Goal: Use online tool/utility: Utilize a website feature to perform a specific function

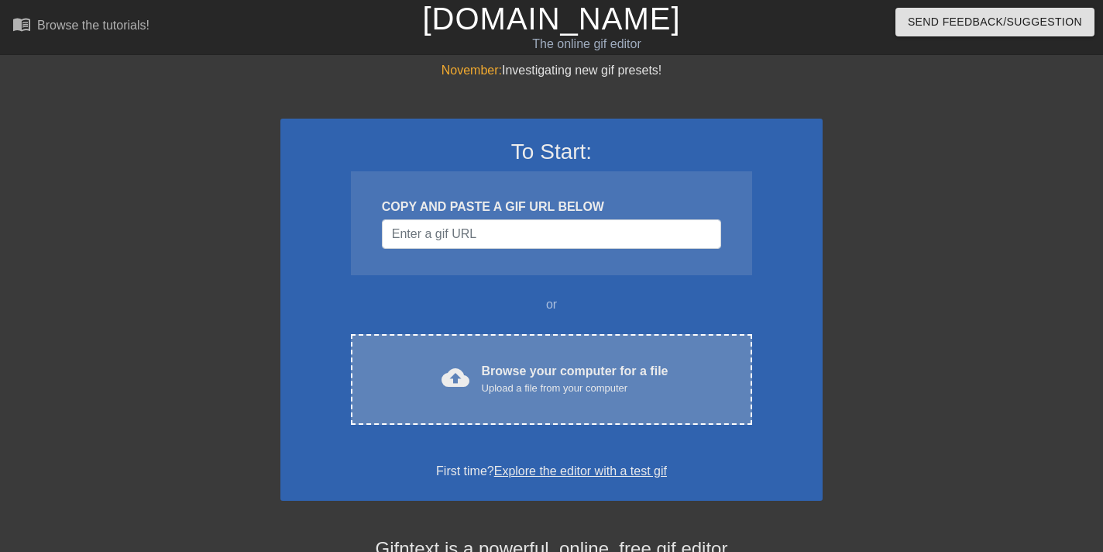
click at [563, 369] on div "Browse your computer for a file Upload a file from your computer" at bounding box center [575, 379] width 187 height 34
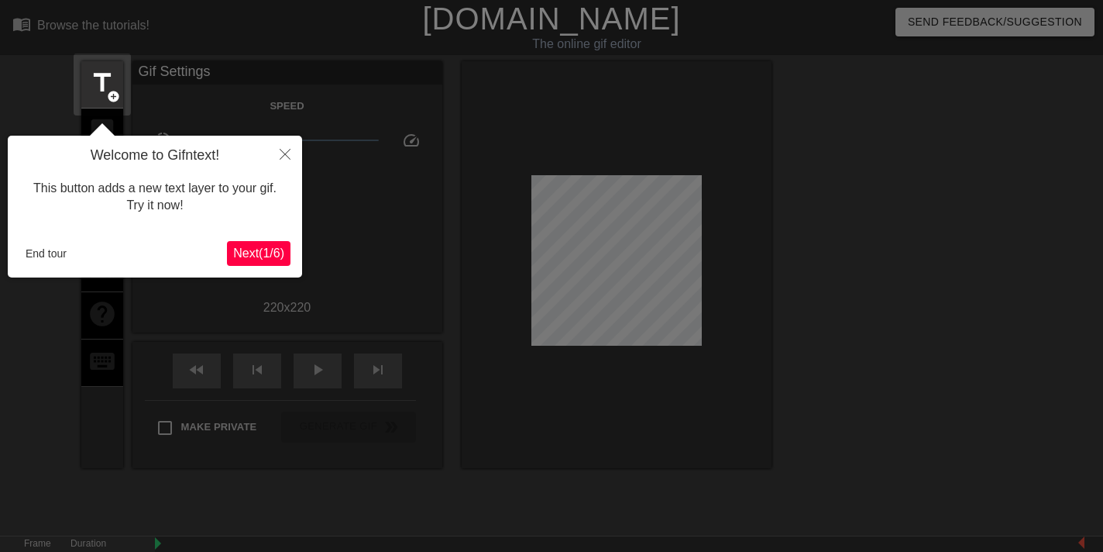
scroll to position [38, 0]
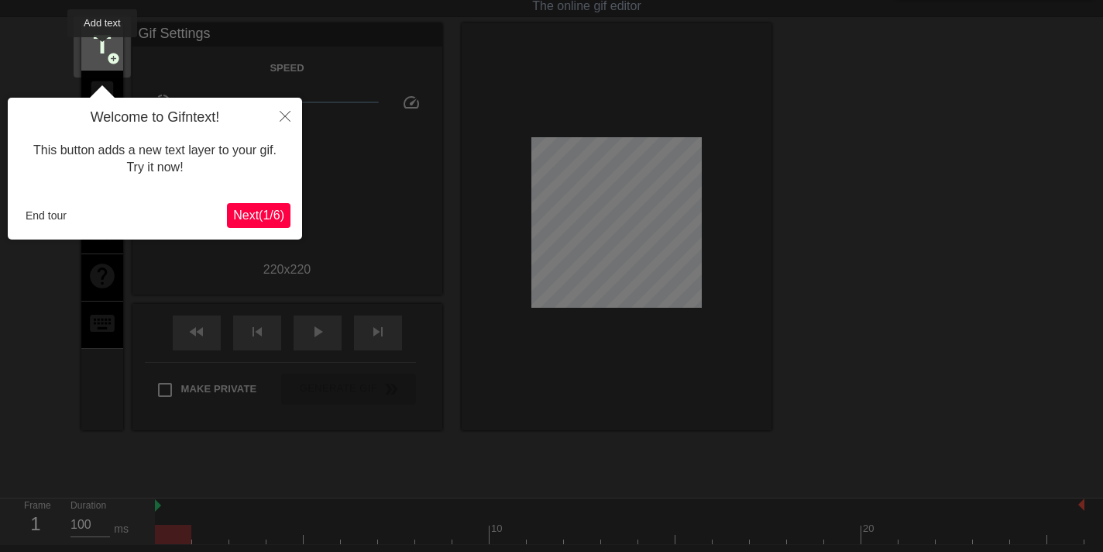
click at [102, 48] on span "title" at bounding box center [102, 44] width 29 height 29
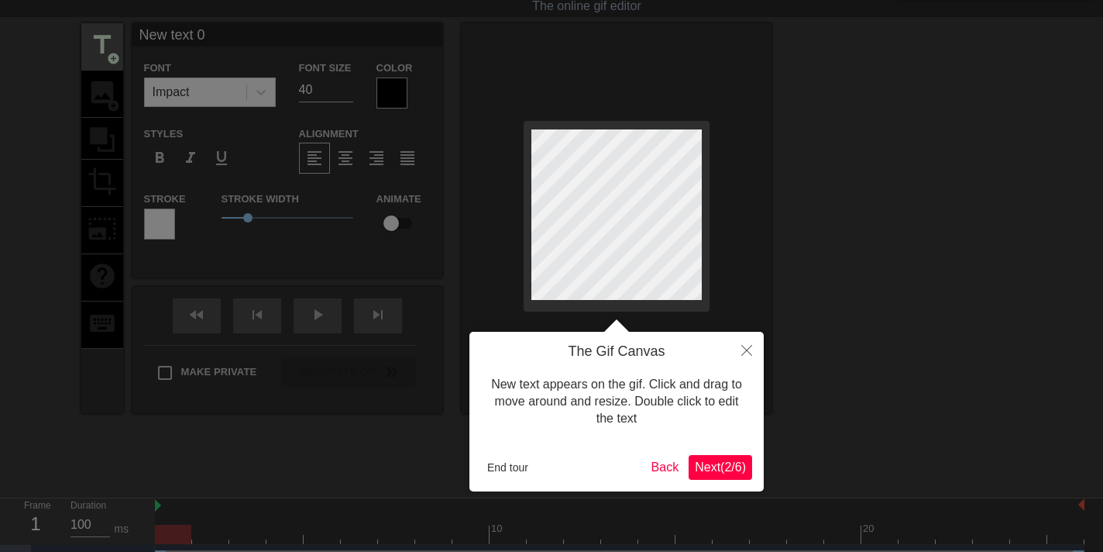
scroll to position [0, 0]
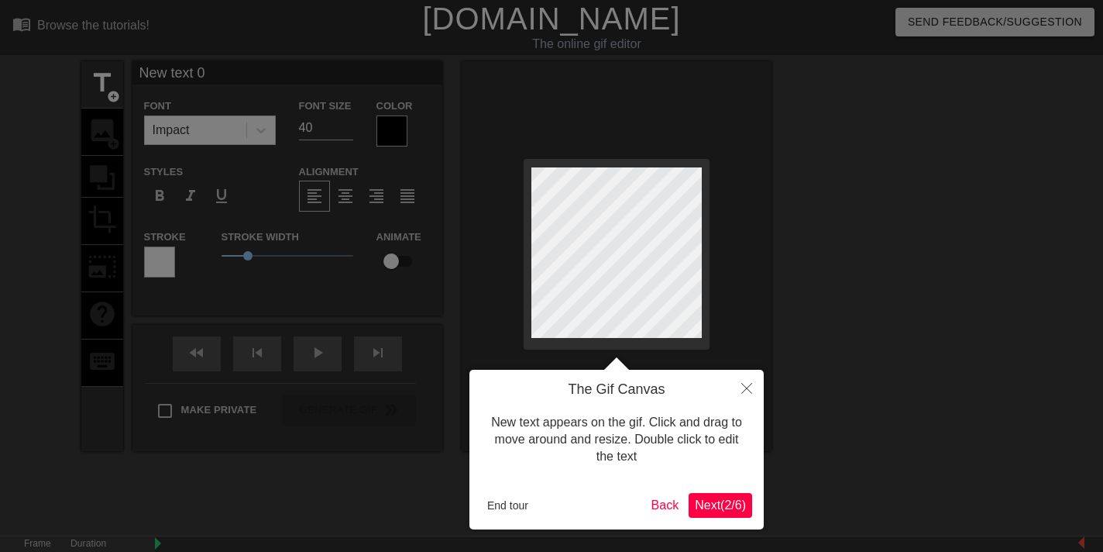
click button "Next ( 2 / 6 )" at bounding box center [721, 505] width 64 height 25
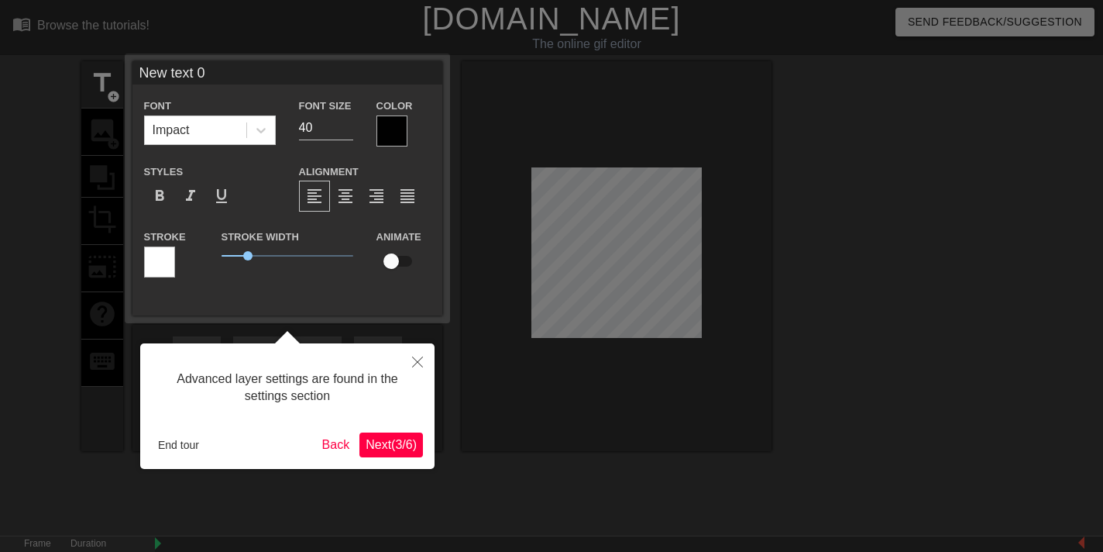
scroll to position [38, 0]
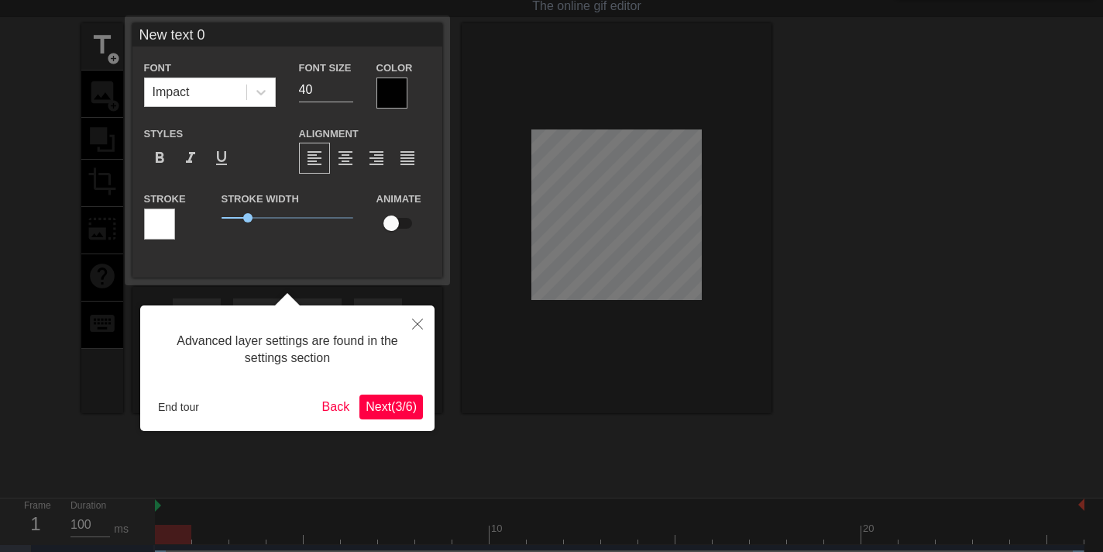
click at [207, 33] on input "New text 0" at bounding box center [287, 34] width 310 height 23
type input "N"
type input "Webbie Hello"
click at [347, 91] on input "39" at bounding box center [326, 89] width 54 height 25
click at [347, 91] on input "38" at bounding box center [326, 89] width 54 height 25
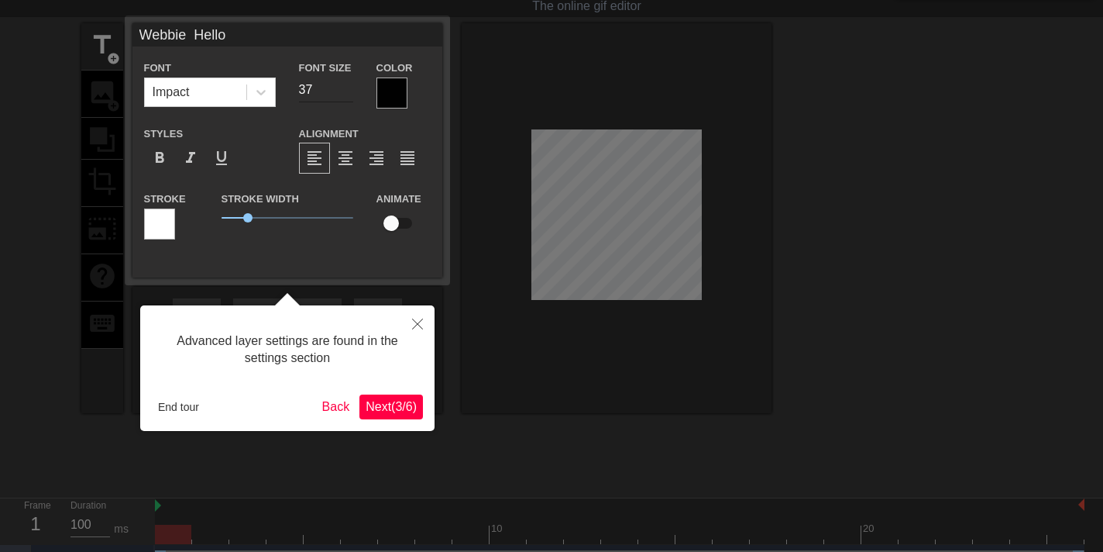
click at [347, 91] on input "37" at bounding box center [326, 89] width 54 height 25
type input "36"
click at [347, 91] on input "36" at bounding box center [326, 89] width 54 height 25
type input "Webbie Hello"
drag, startPoint x: 600, startPoint y: 207, endPoint x: 603, endPoint y: 158, distance: 48.9
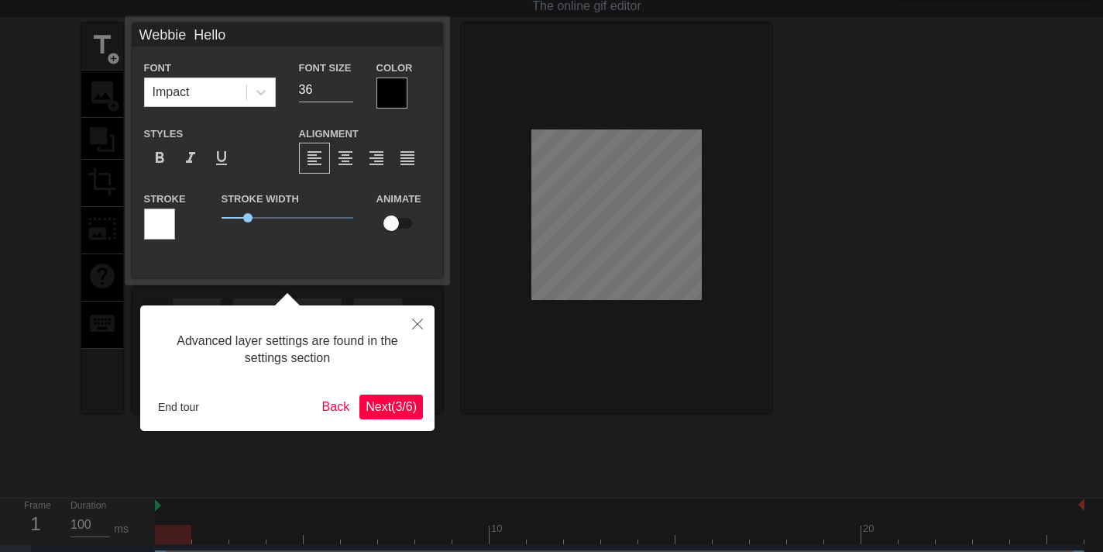
click at [603, 158] on div at bounding box center [551, 272] width 1103 height 620
click at [586, 335] on div at bounding box center [551, 272] width 1103 height 620
drag, startPoint x: 603, startPoint y: 155, endPoint x: 606, endPoint y: 118, distance: 37.3
click at [606, 118] on div at bounding box center [551, 272] width 1103 height 620
drag, startPoint x: 552, startPoint y: 191, endPoint x: 556, endPoint y: 173, distance: 19.2
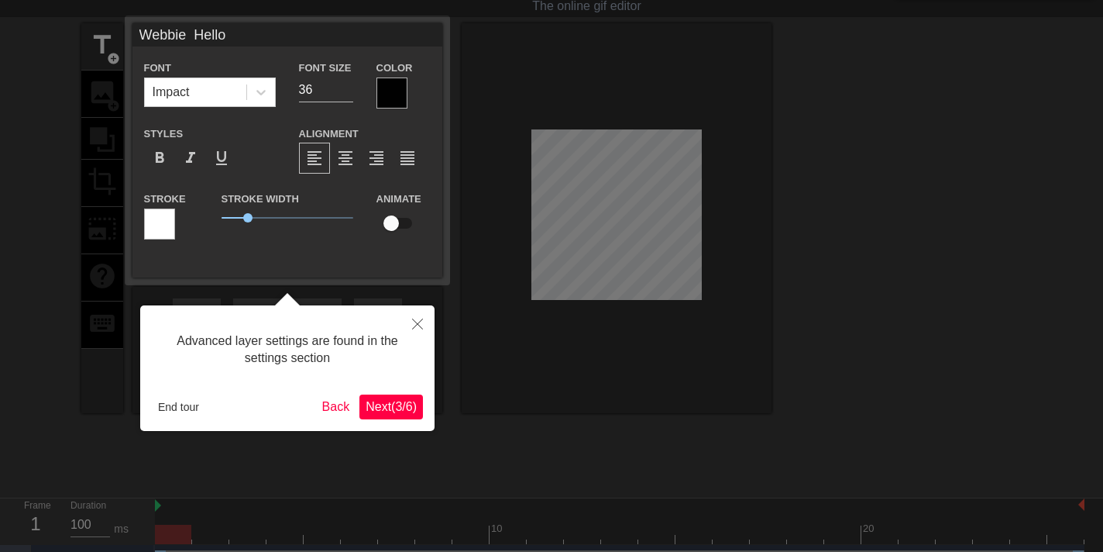
click at [556, 173] on div at bounding box center [551, 272] width 1103 height 620
click at [400, 91] on div at bounding box center [391, 92] width 31 height 31
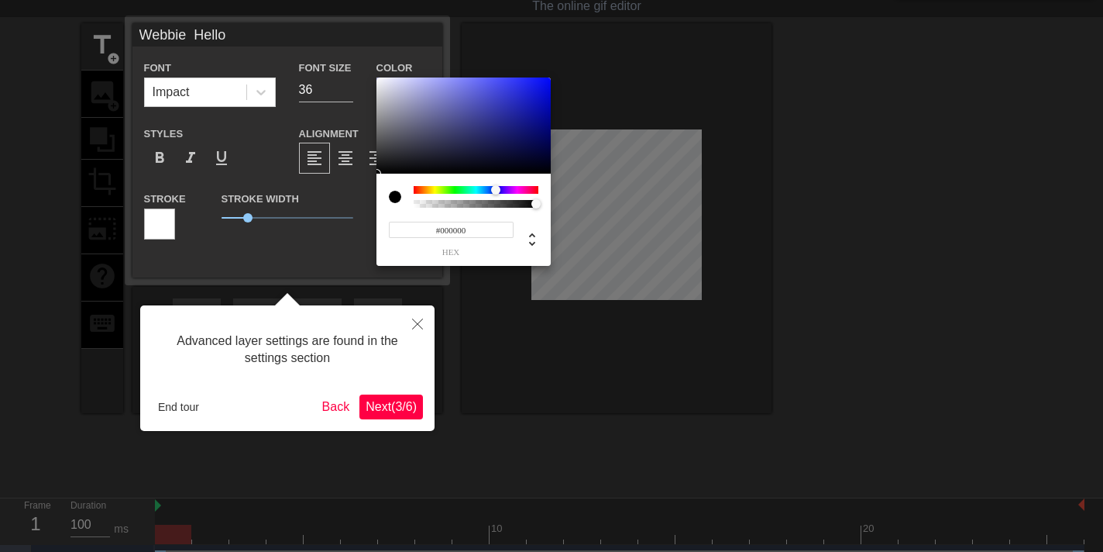
click at [496, 187] on div at bounding box center [476, 190] width 125 height 8
click at [614, 368] on div at bounding box center [551, 276] width 1103 height 552
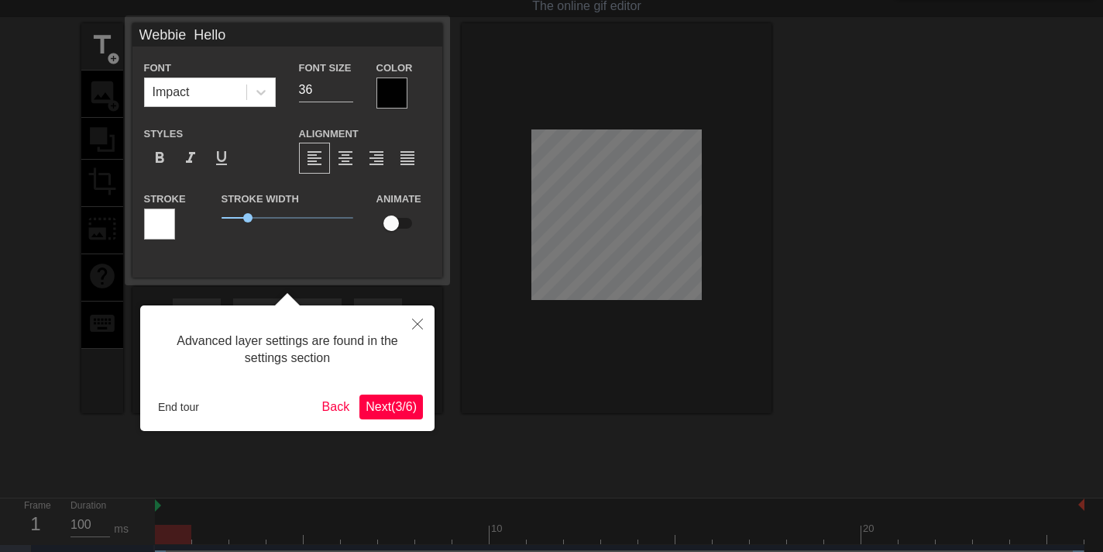
click at [397, 86] on div at bounding box center [391, 92] width 31 height 31
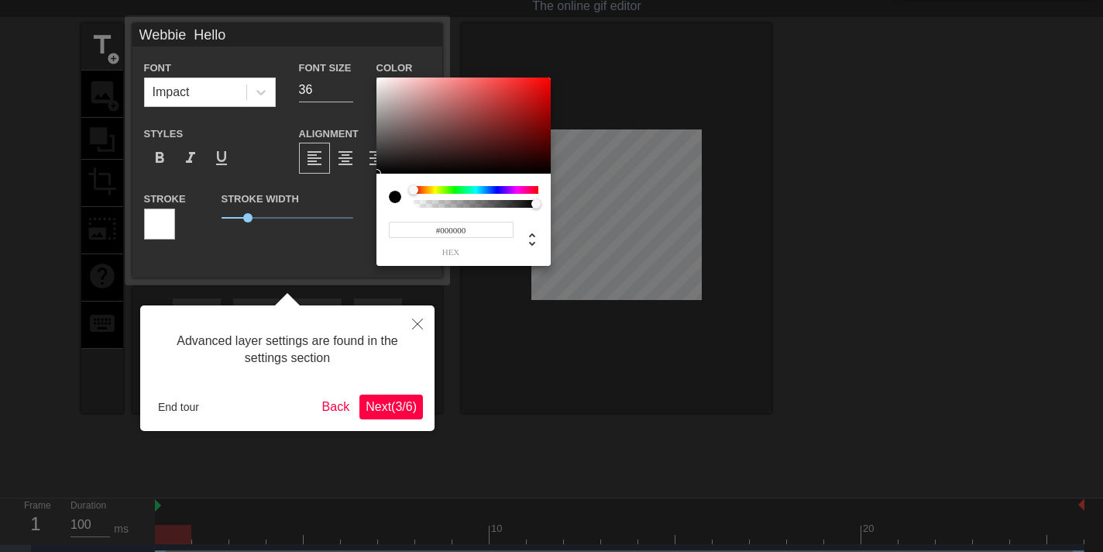
click at [500, 187] on div at bounding box center [476, 190] width 125 height 8
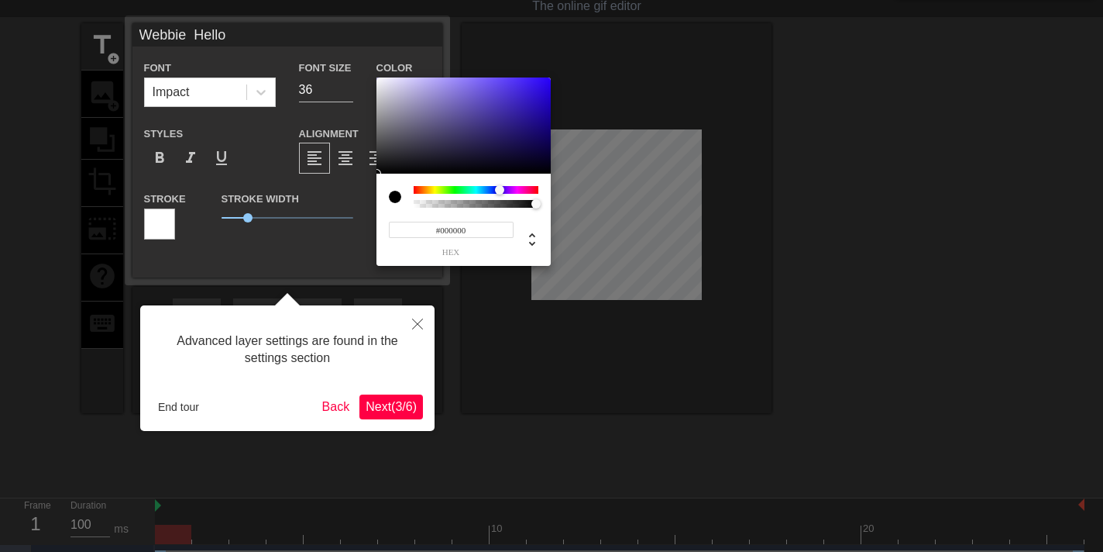
type input "#3A1BE4"
click at [530, 88] on div at bounding box center [463, 125] width 174 height 96
click at [514, 432] on div at bounding box center [551, 276] width 1103 height 552
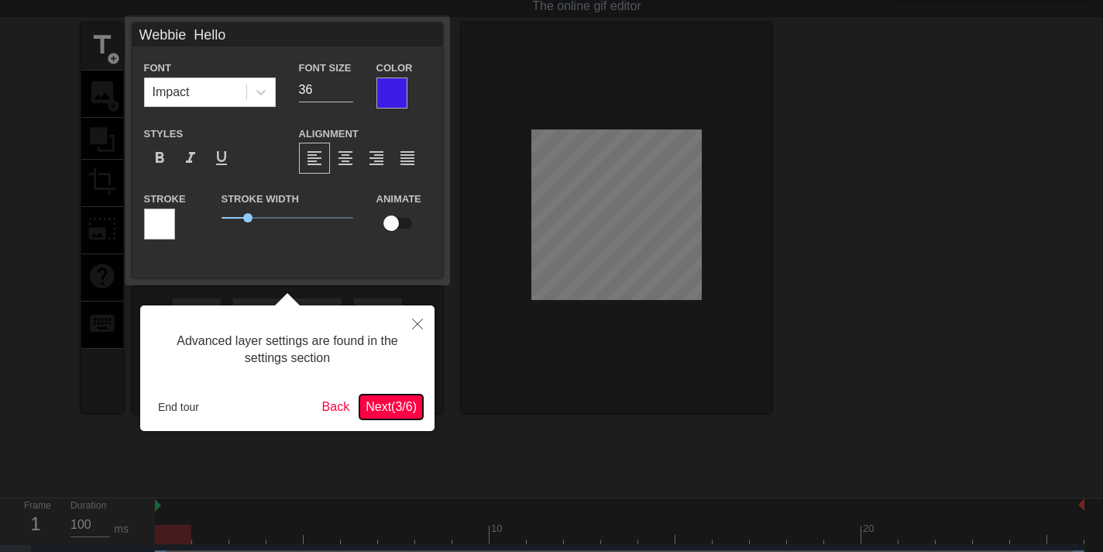
click at [383, 402] on span "Next ( 3 / 6 )" at bounding box center [391, 406] width 51 height 13
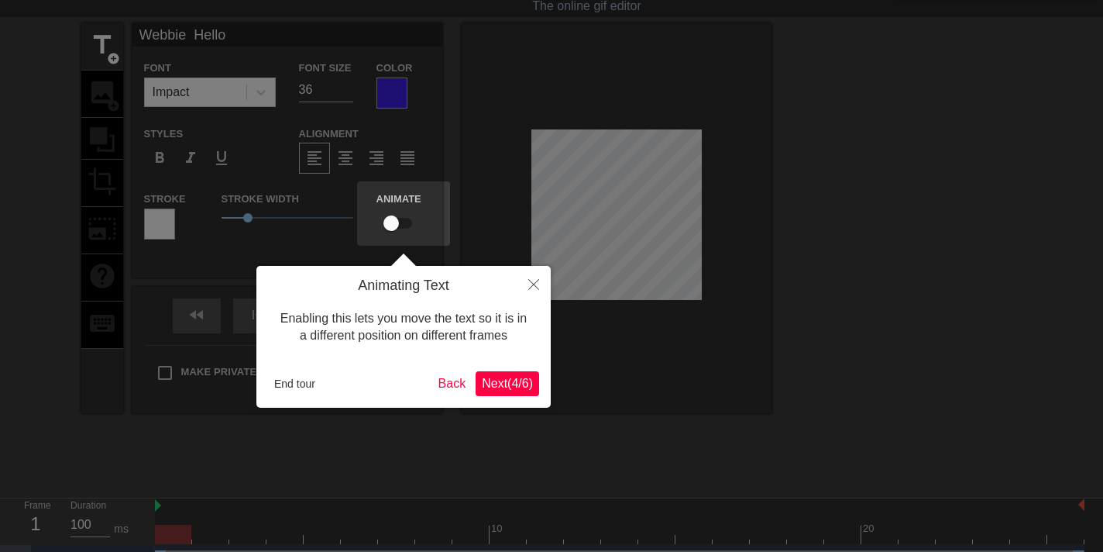
scroll to position [0, 0]
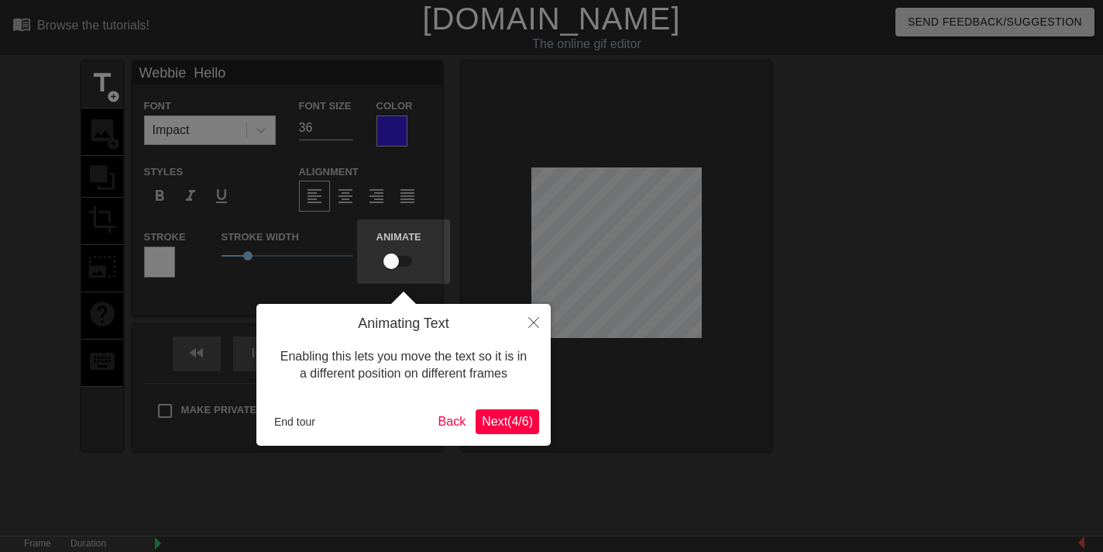
drag, startPoint x: 643, startPoint y: 254, endPoint x: 644, endPoint y: 218, distance: 35.6
click at [644, 218] on div at bounding box center [551, 310] width 1103 height 620
drag, startPoint x: 603, startPoint y: 241, endPoint x: 605, endPoint y: 286, distance: 45.0
click at [605, 286] on div at bounding box center [551, 310] width 1103 height 620
drag, startPoint x: 476, startPoint y: 304, endPoint x: 351, endPoint y: 315, distance: 126.0
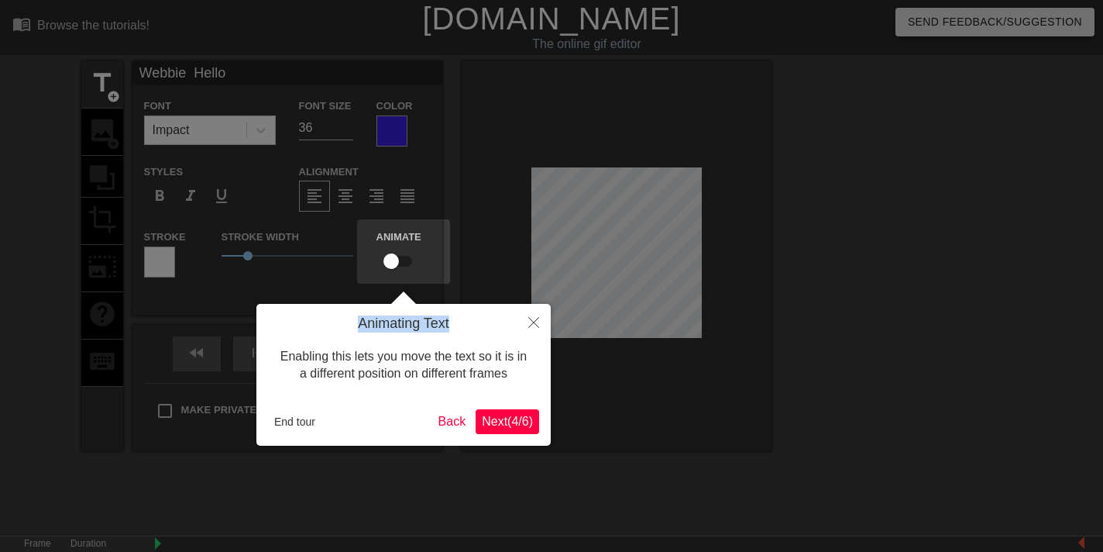
click at [351, 320] on div "Animating Text Enabling this lets you move the text so it is in a different pos…" at bounding box center [403, 375] width 294 height 142
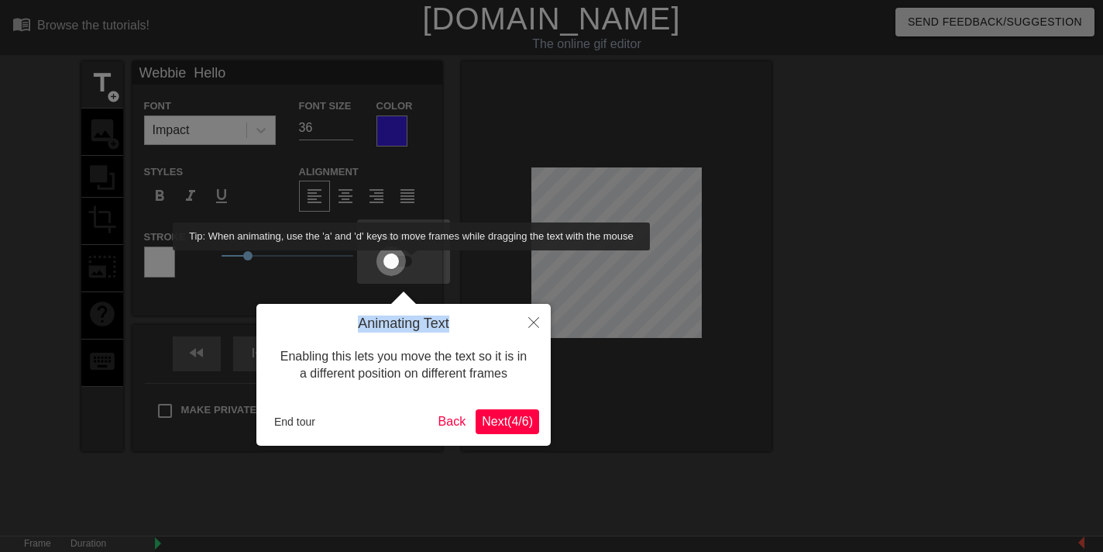
drag, startPoint x: 392, startPoint y: 258, endPoint x: 414, endPoint y: 261, distance: 22.7
click at [414, 261] on input "checkbox" at bounding box center [391, 260] width 88 height 29
checkbox input "true"
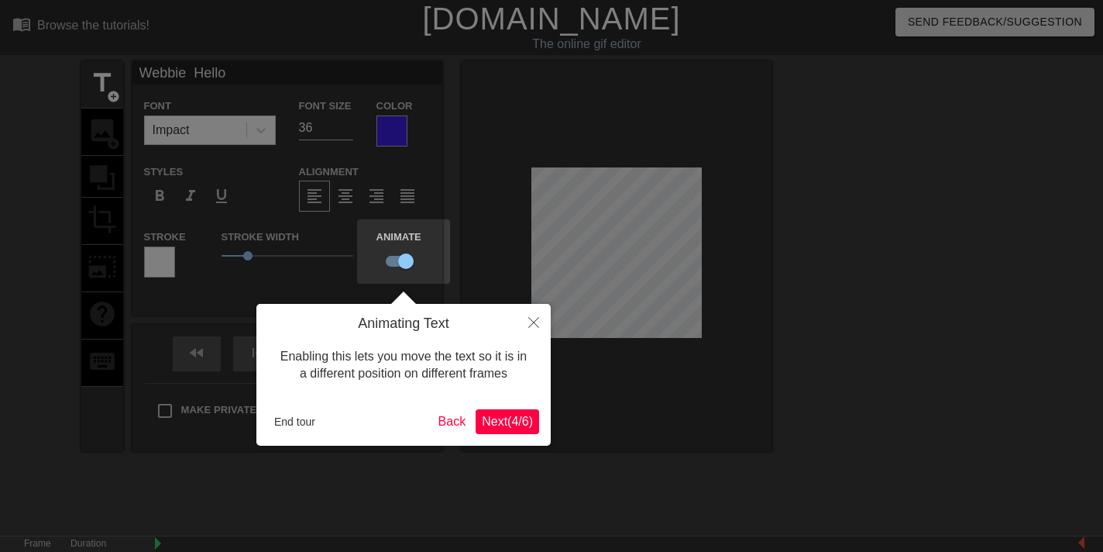
drag, startPoint x: 590, startPoint y: 246, endPoint x: 603, endPoint y: 212, distance: 35.5
click at [605, 198] on div at bounding box center [551, 310] width 1103 height 620
drag, startPoint x: 577, startPoint y: 235, endPoint x: 582, endPoint y: 182, distance: 53.7
click at [582, 182] on div at bounding box center [551, 310] width 1103 height 620
drag, startPoint x: 621, startPoint y: 233, endPoint x: 627, endPoint y: 198, distance: 35.4
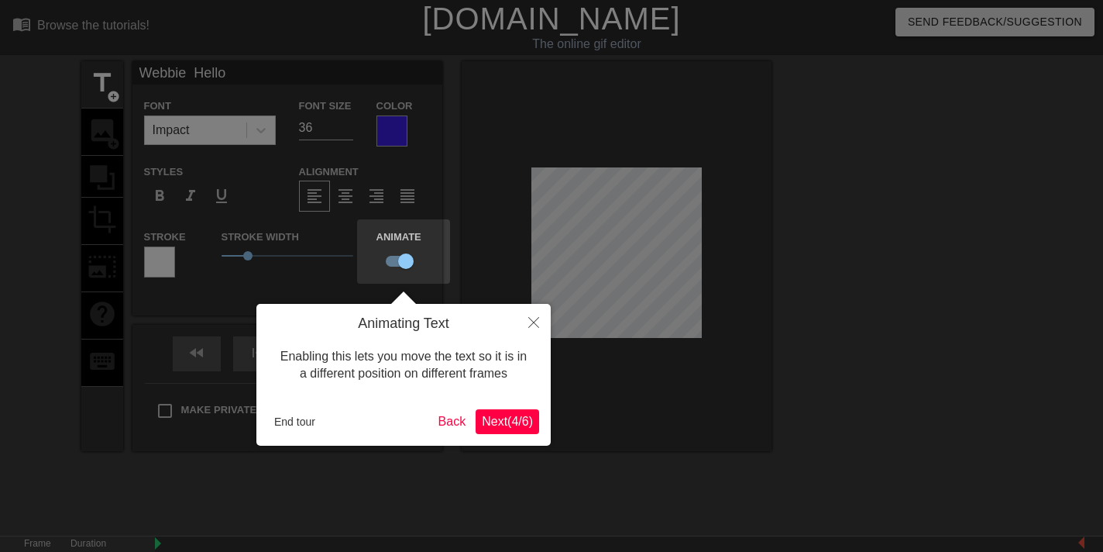
click at [627, 198] on div at bounding box center [551, 310] width 1103 height 620
drag, startPoint x: 614, startPoint y: 266, endPoint x: 620, endPoint y: 290, distance: 24.1
click at [620, 290] on div at bounding box center [551, 310] width 1103 height 620
click at [696, 169] on div at bounding box center [551, 310] width 1103 height 620
click at [612, 204] on div at bounding box center [551, 310] width 1103 height 620
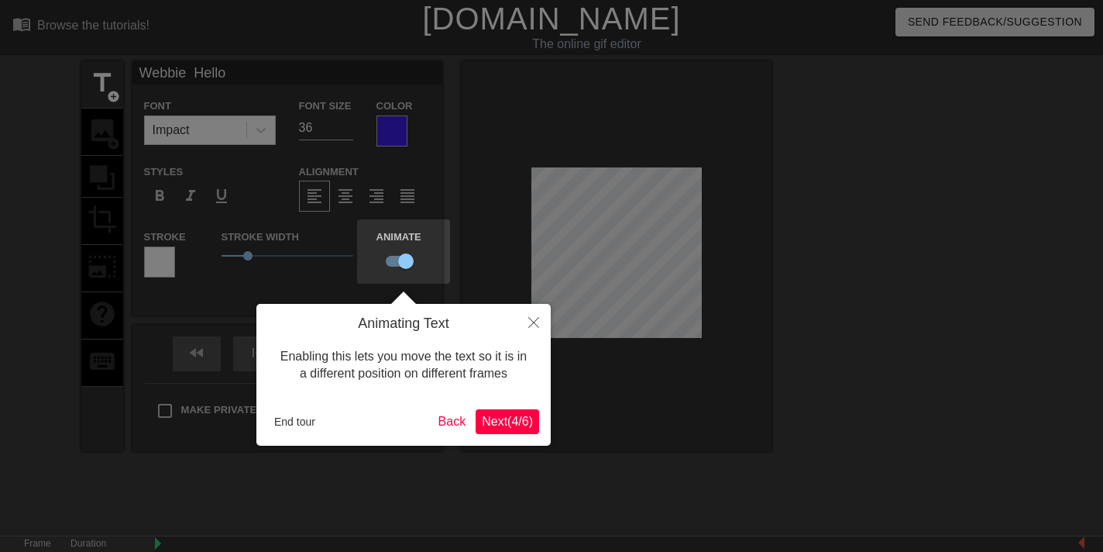
click at [636, 290] on div at bounding box center [551, 310] width 1103 height 620
click at [637, 247] on div at bounding box center [551, 310] width 1103 height 620
click at [539, 320] on button "Close" at bounding box center [534, 322] width 34 height 36
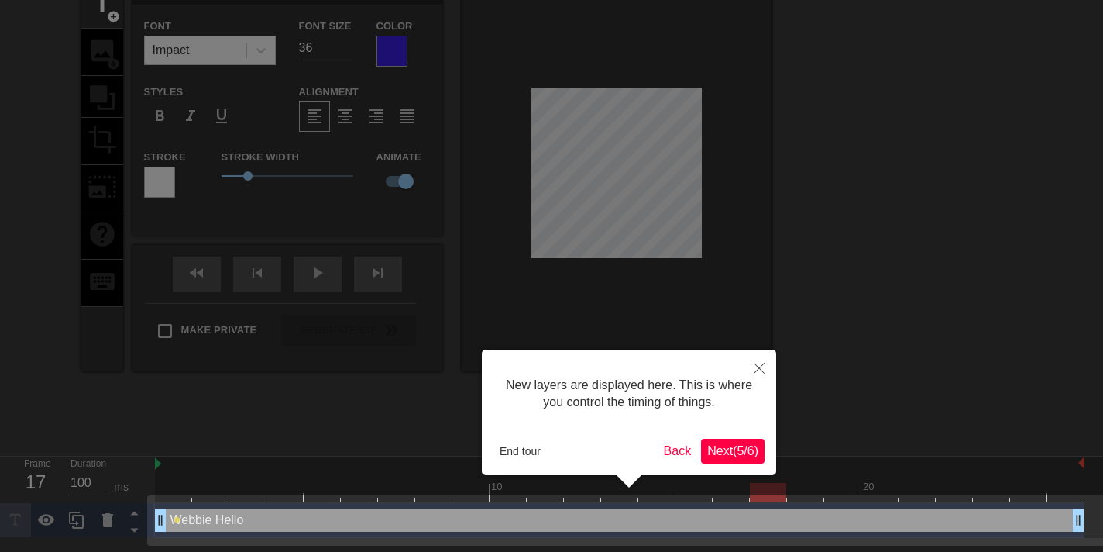
drag, startPoint x: 581, startPoint y: 167, endPoint x: 590, endPoint y: 146, distance: 23.6
click at [590, 146] on div at bounding box center [551, 235] width 1103 height 631
drag, startPoint x: 574, startPoint y: 151, endPoint x: 582, endPoint y: 198, distance: 47.1
click at [582, 198] on div at bounding box center [551, 235] width 1103 height 631
drag, startPoint x: 609, startPoint y: 166, endPoint x: 622, endPoint y: 123, distance: 44.6
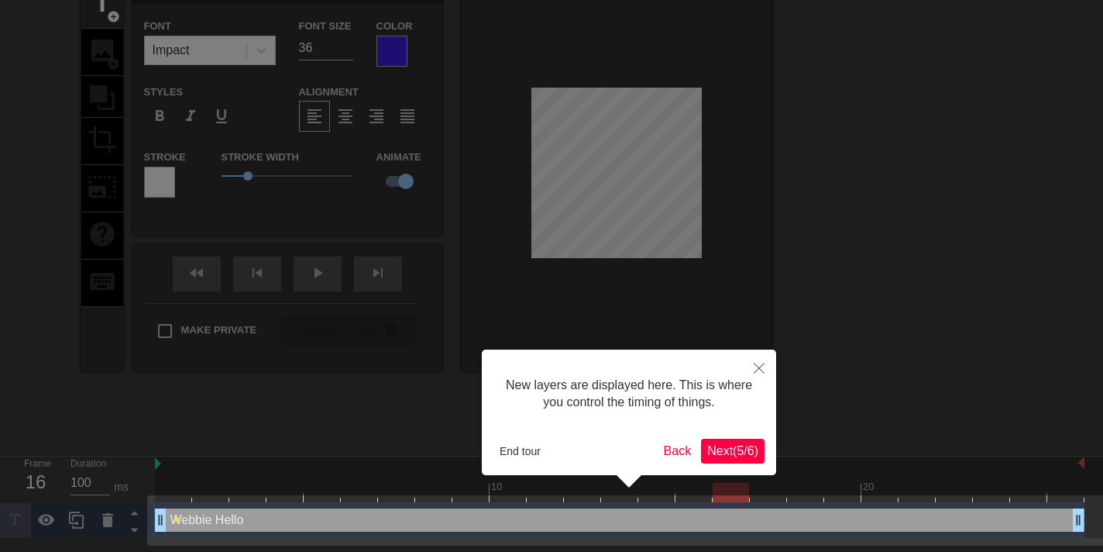
click at [622, 123] on div at bounding box center [551, 235] width 1103 height 631
drag, startPoint x: 598, startPoint y: 169, endPoint x: 607, endPoint y: 249, distance: 81.0
click at [607, 249] on div at bounding box center [551, 235] width 1103 height 631
click at [672, 449] on button "Back" at bounding box center [678, 450] width 40 height 25
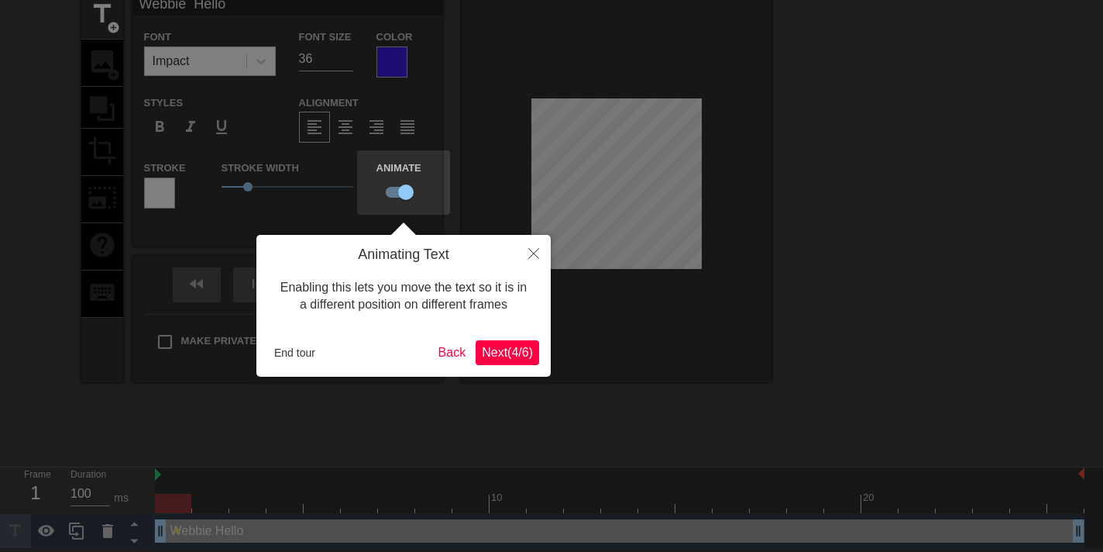
scroll to position [0, 0]
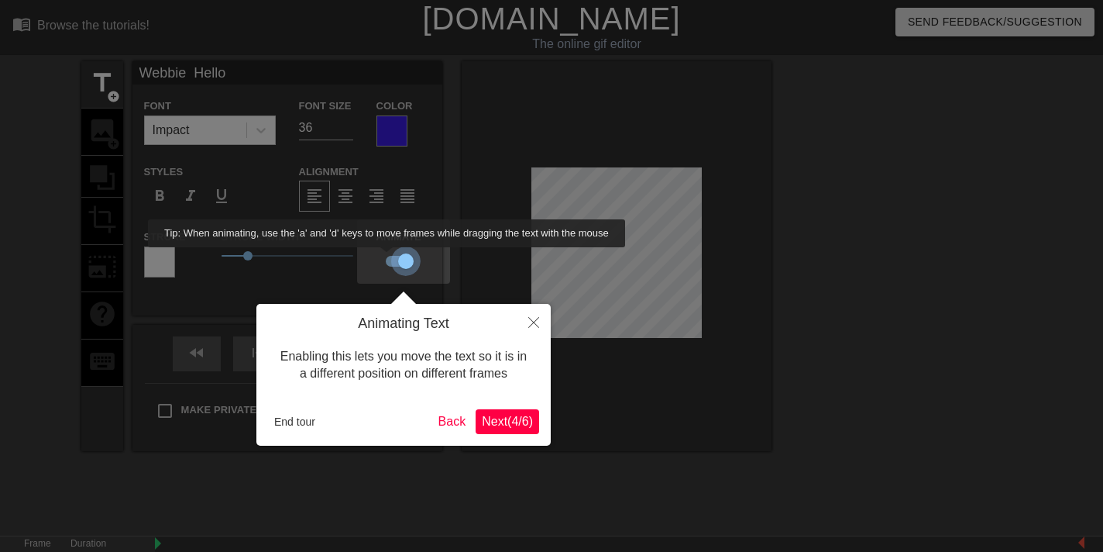
click at [387, 258] on input "checkbox" at bounding box center [406, 260] width 88 height 29
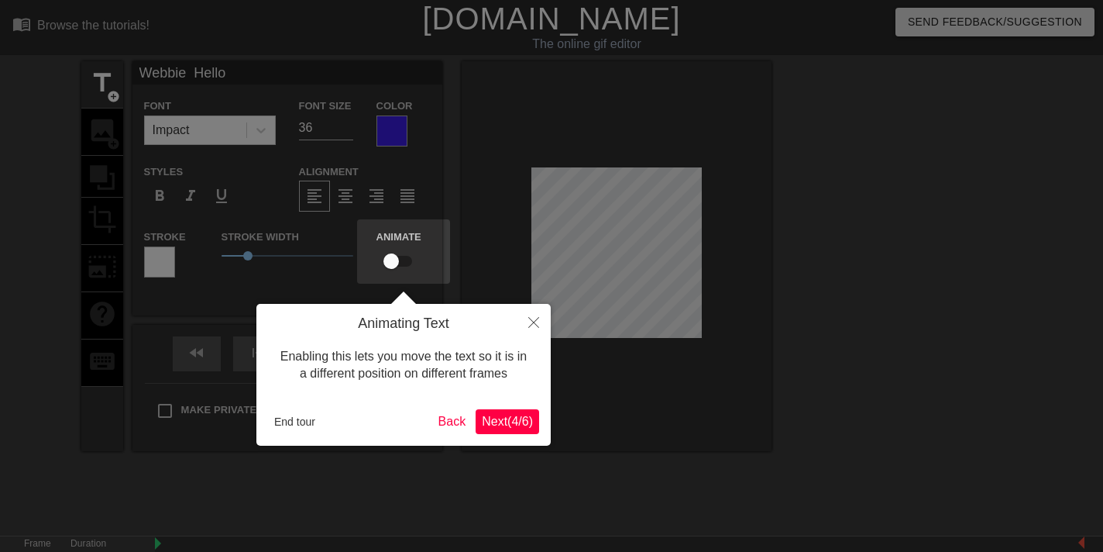
drag, startPoint x: 387, startPoint y: 258, endPoint x: 478, endPoint y: 274, distance: 92.1
click at [478, 274] on body "menu_book Browse the tutorials! [DOMAIN_NAME] The online gif editor Send Feedba…" at bounding box center [551, 308] width 1103 height 617
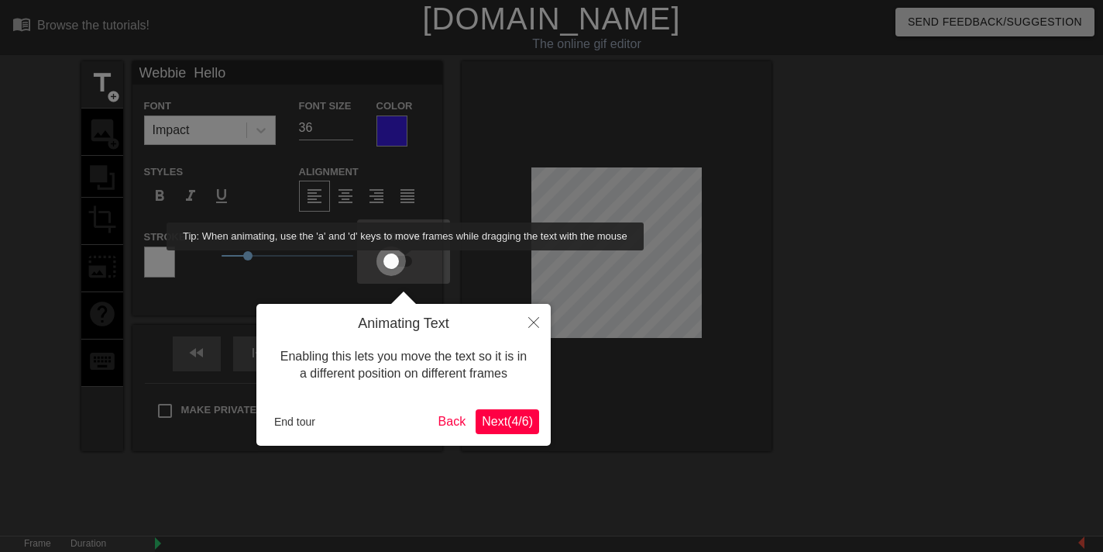
click at [406, 261] on input "checkbox" at bounding box center [391, 260] width 88 height 29
checkbox input "true"
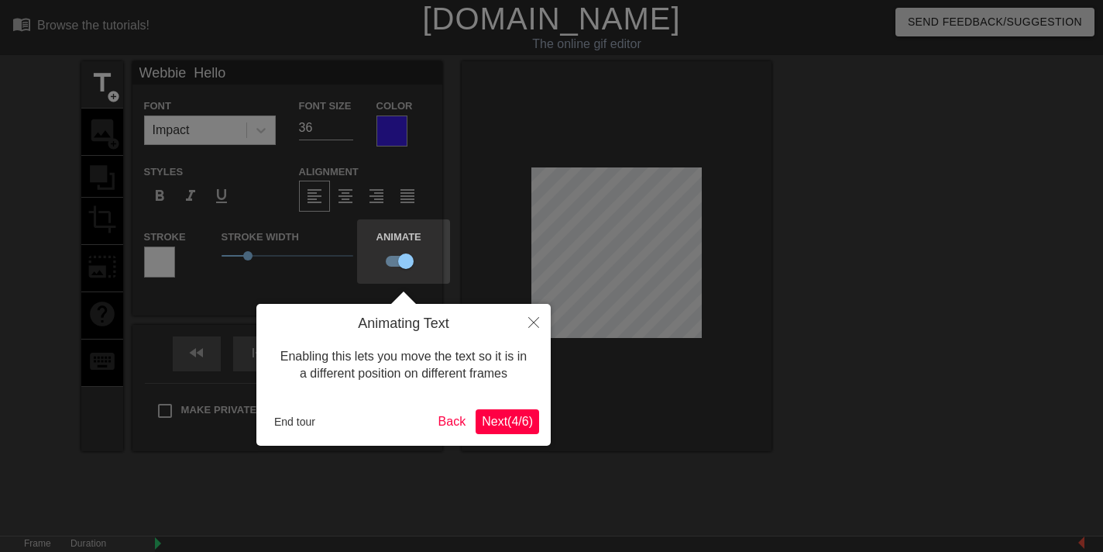
drag, startPoint x: 640, startPoint y: 256, endPoint x: 660, endPoint y: 170, distance: 88.3
click at [660, 170] on div at bounding box center [551, 310] width 1103 height 620
drag, startPoint x: 583, startPoint y: 245, endPoint x: 529, endPoint y: 241, distance: 53.6
click at [529, 241] on div at bounding box center [551, 310] width 1103 height 620
drag, startPoint x: 617, startPoint y: 268, endPoint x: 617, endPoint y: 301, distance: 33.3
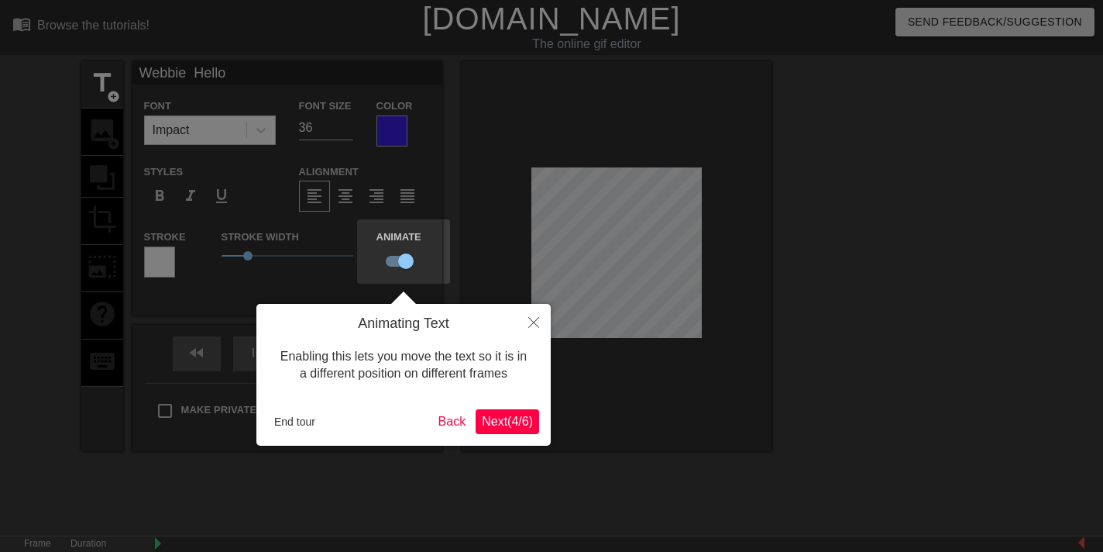
click at [617, 301] on div at bounding box center [551, 310] width 1103 height 620
drag, startPoint x: 626, startPoint y: 244, endPoint x: 631, endPoint y: 295, distance: 51.4
click at [631, 295] on div at bounding box center [551, 310] width 1103 height 620
click at [892, 308] on div at bounding box center [551, 310] width 1103 height 620
click at [522, 421] on span "Next ( 4 / 6 )" at bounding box center [507, 420] width 51 height 13
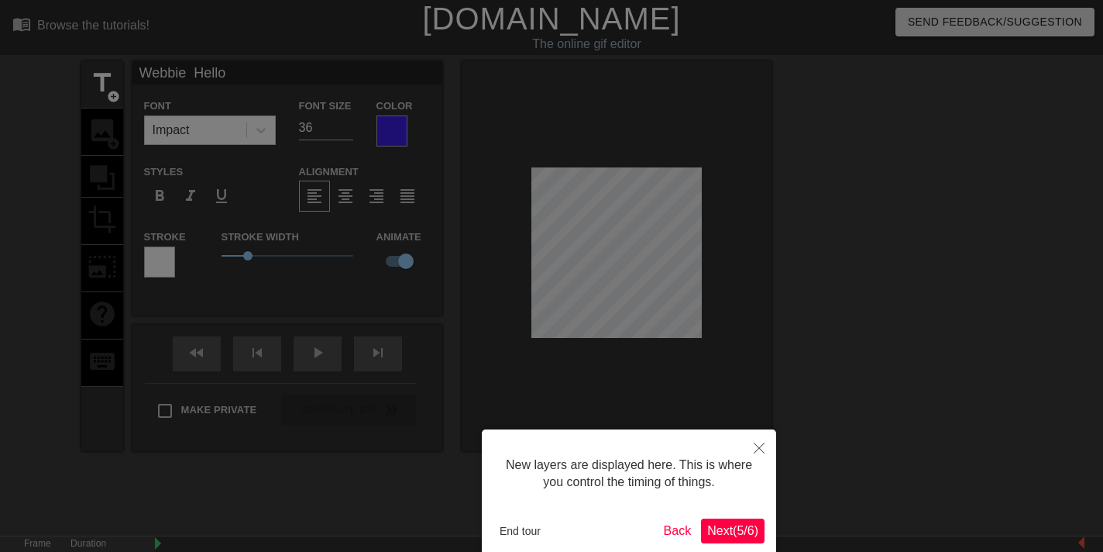
scroll to position [80, 0]
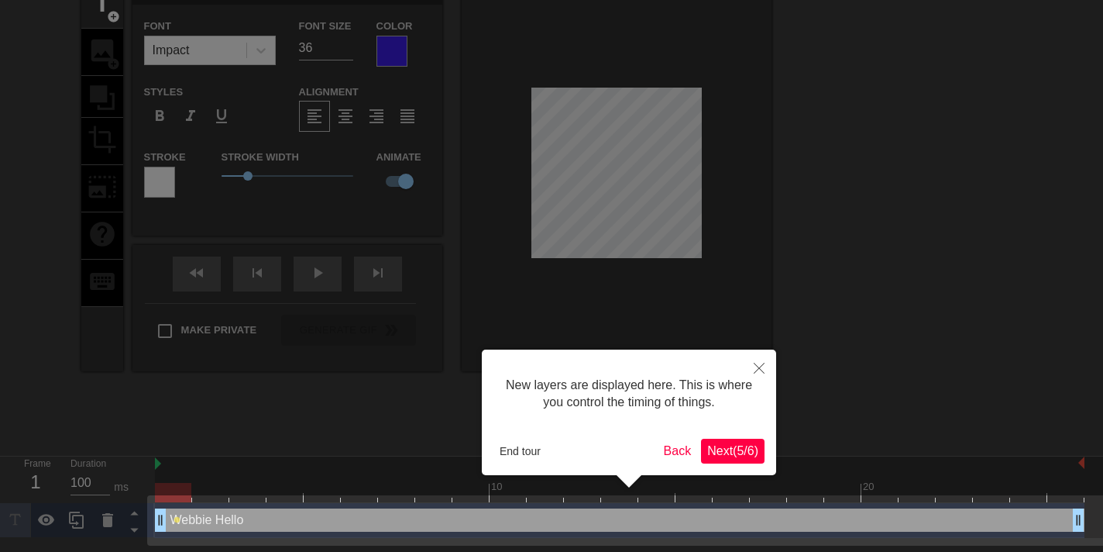
click at [727, 448] on span "Next ( 5 / 6 )" at bounding box center [732, 450] width 51 height 13
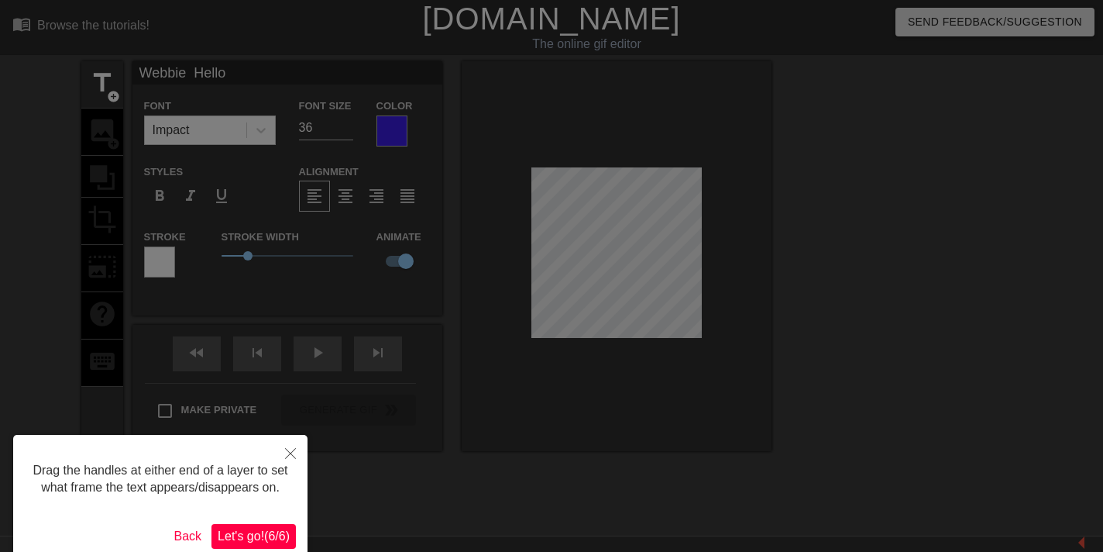
click at [246, 537] on span "Let's go! ( 6 / 6 )" at bounding box center [254, 535] width 72 height 13
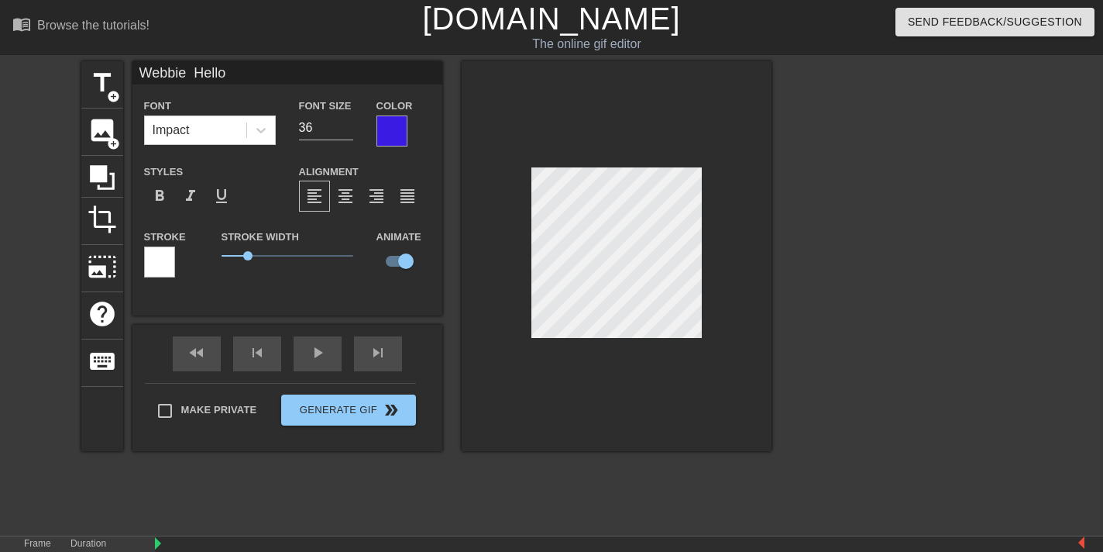
click at [239, 71] on input "Webbie Hello" at bounding box center [287, 72] width 310 height 23
type input "Webbie Lets go for a ride"
click at [339, 126] on input "37" at bounding box center [326, 127] width 54 height 25
click at [344, 130] on input "36" at bounding box center [326, 127] width 54 height 25
click at [344, 130] on input "35" at bounding box center [326, 127] width 54 height 25
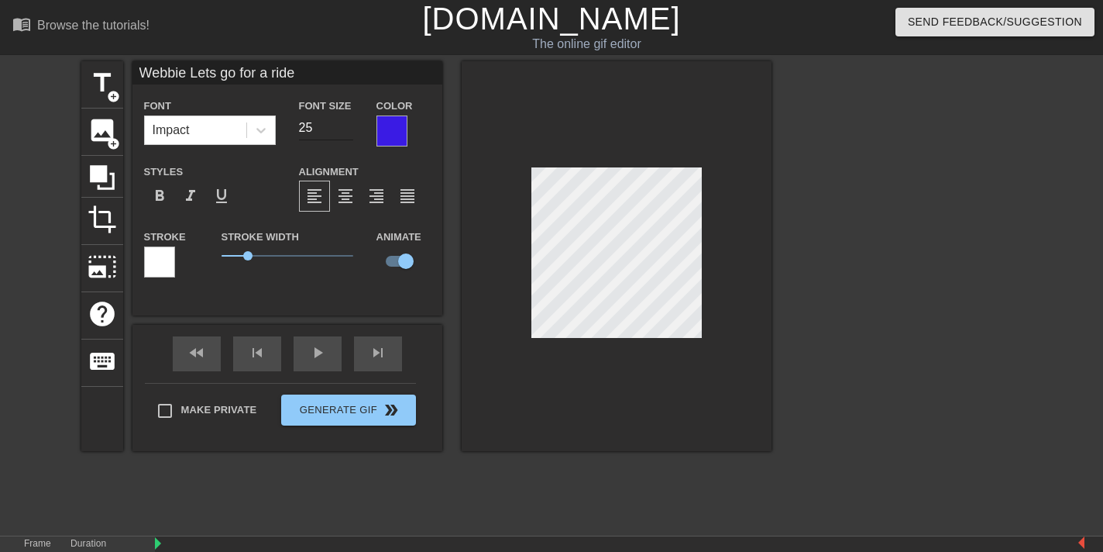
click at [344, 130] on input "25" at bounding box center [326, 127] width 54 height 25
click at [344, 130] on input "24" at bounding box center [326, 127] width 54 height 25
click at [344, 130] on input "23" at bounding box center [326, 127] width 54 height 25
click at [344, 130] on input "16" at bounding box center [326, 127] width 54 height 25
click at [347, 125] on input "17" at bounding box center [326, 127] width 54 height 25
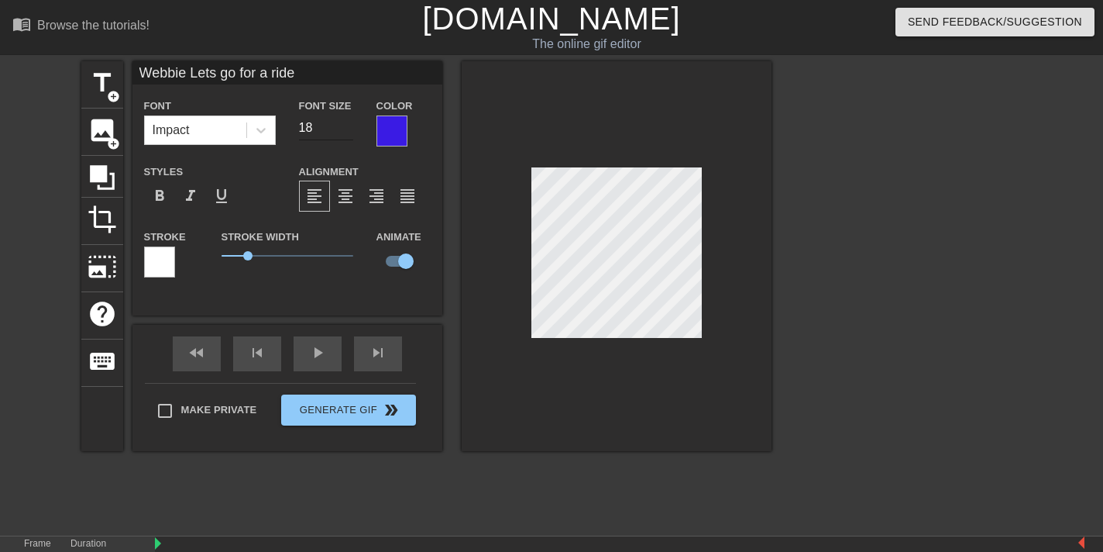
click at [347, 125] on input "18" at bounding box center [326, 127] width 54 height 25
click at [347, 125] on input "19" at bounding box center [326, 127] width 54 height 25
type input "20"
click at [347, 125] on input "20" at bounding box center [326, 127] width 54 height 25
type input "Webbie Lets go for a ride"
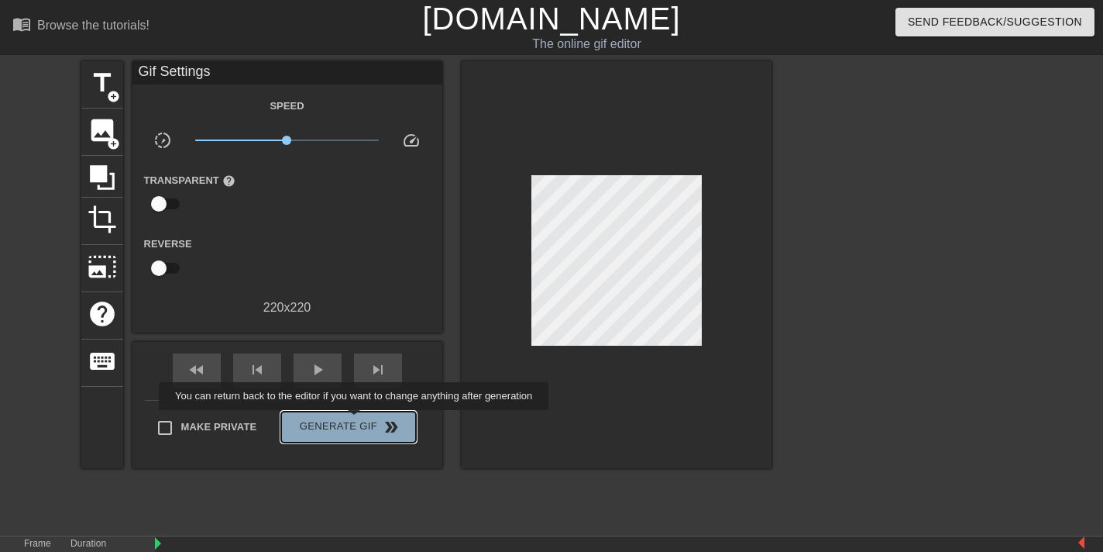
click at [356, 421] on span "Generate Gif double_arrow" at bounding box center [348, 427] width 122 height 19
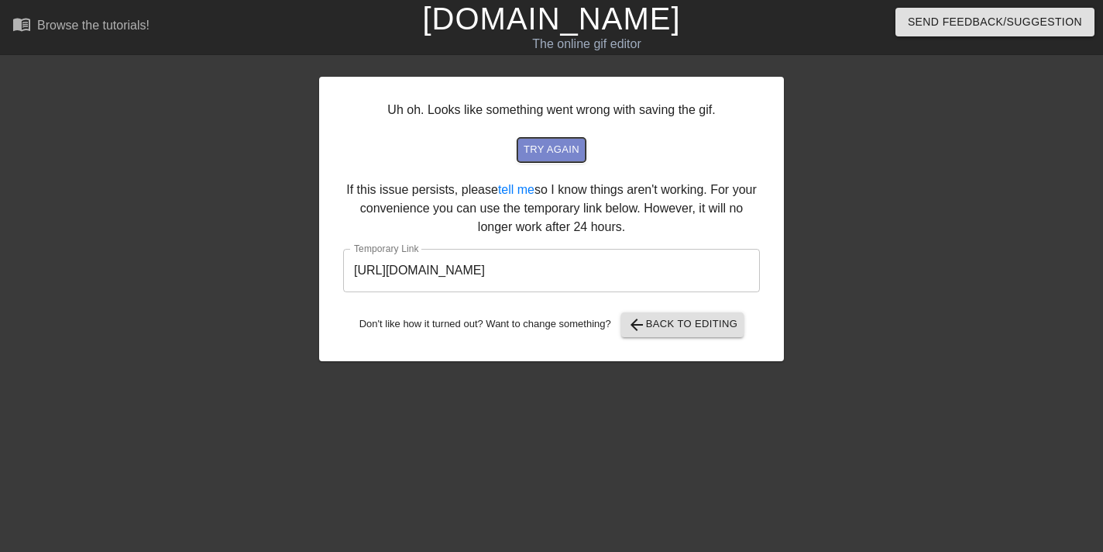
click at [555, 147] on span "try again" at bounding box center [552, 150] width 56 height 18
click at [703, 318] on span "arrow_back Back to Editing" at bounding box center [682, 324] width 111 height 19
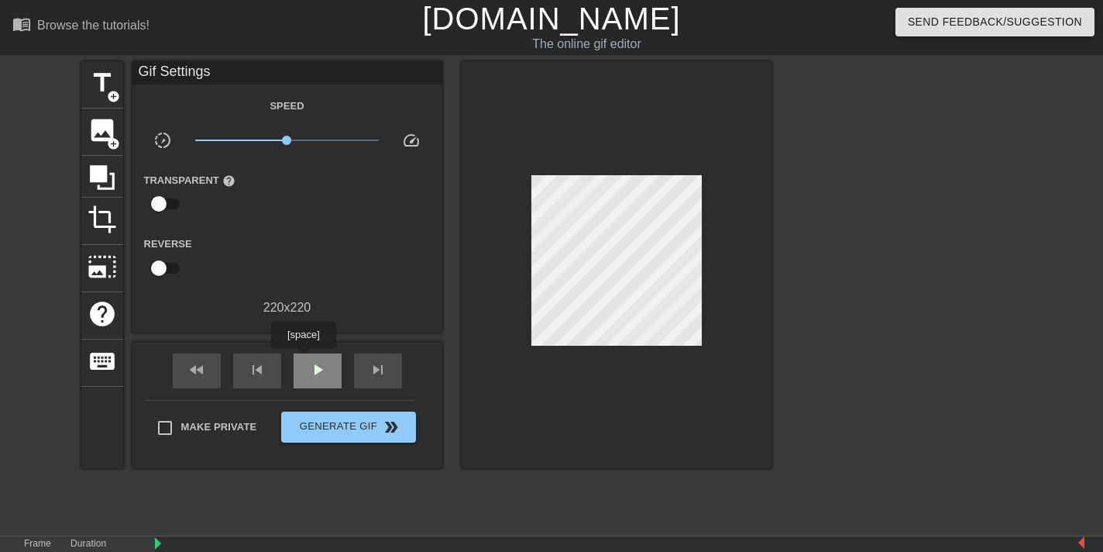
click at [303, 359] on div "play_arrow" at bounding box center [318, 370] width 48 height 35
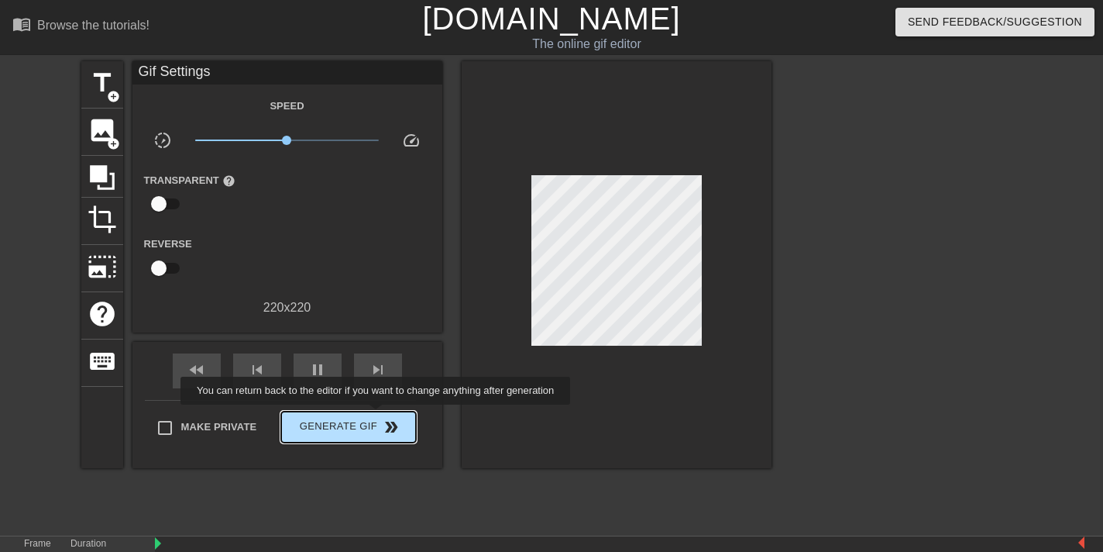
click at [377, 415] on button "Generate Gif double_arrow" at bounding box center [348, 426] width 134 height 31
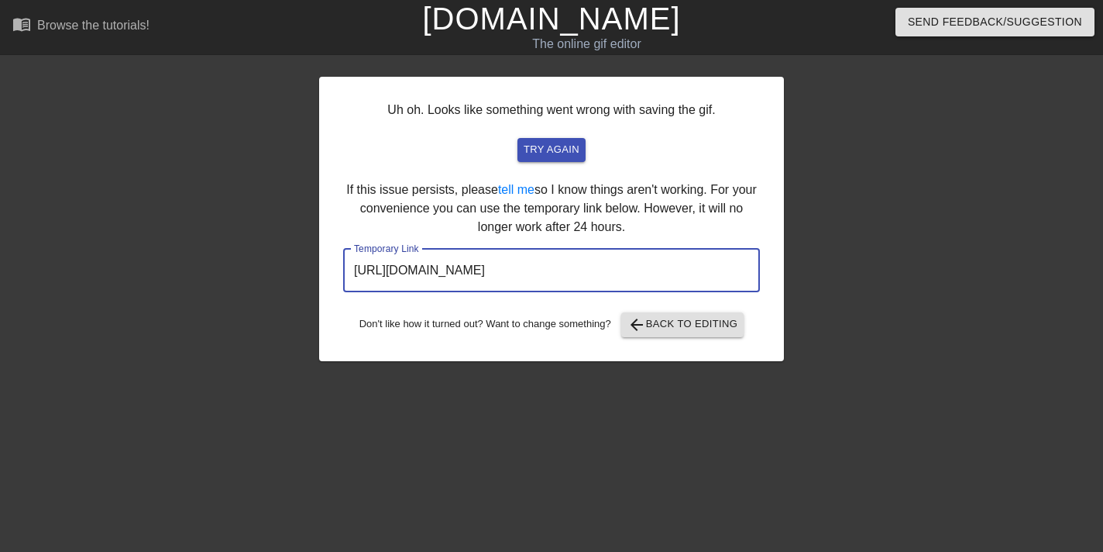
click at [484, 269] on input "[URL][DOMAIN_NAME]" at bounding box center [551, 270] width 417 height 43
drag, startPoint x: 356, startPoint y: 270, endPoint x: 713, endPoint y: 280, distance: 357.3
click at [713, 280] on input "[URL][DOMAIN_NAME]" at bounding box center [551, 270] width 417 height 43
click at [888, 302] on div at bounding box center [919, 293] width 232 height 465
